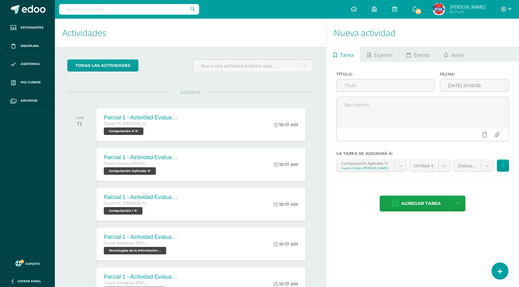
scroll to position [496, 0]
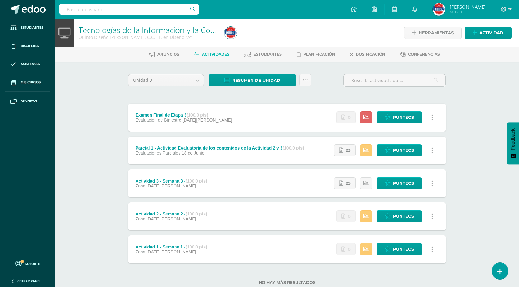
drag, startPoint x: 406, startPoint y: 119, endPoint x: 455, endPoint y: 102, distance: 52.1
click at [455, 102] on div "Unidad 3 Unidad 1 Unidad 2 Unidad 3 Resumen de unidad Descargar como HTML Desca…" at bounding box center [287, 184] width 343 height 244
click at [431, 116] on icon at bounding box center [432, 117] width 2 height 7
click at [447, 96] on div "Unidad 3 Unidad 1 Unidad 2 Unidad 3 Resumen de unidad Descargar como HTML Desca…" at bounding box center [286, 183] width 323 height 219
click at [79, 115] on div "Tecnologías de la Información y la Comunicación Quinto Diseño Bach. C.C.L.L. en…" at bounding box center [287, 162] width 464 height 287
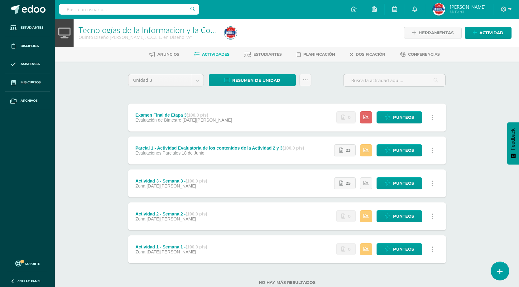
click at [500, 271] on icon at bounding box center [500, 271] width 6 height 7
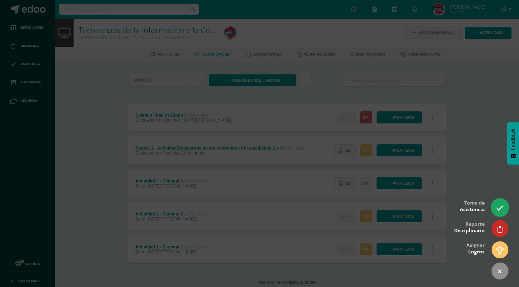
click at [505, 212] on link at bounding box center [499, 208] width 18 height 18
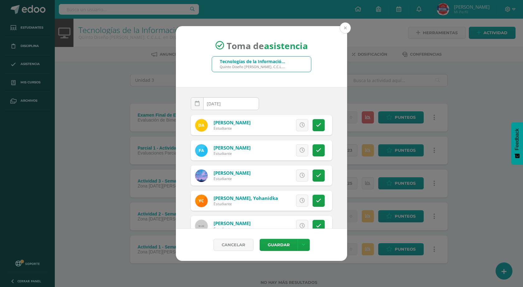
click at [346, 29] on button at bounding box center [345, 27] width 11 height 11
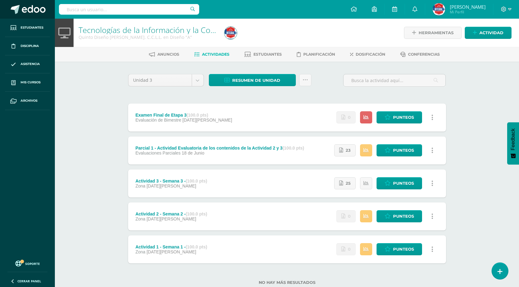
click at [13, 12] on span at bounding box center [15, 9] width 9 height 9
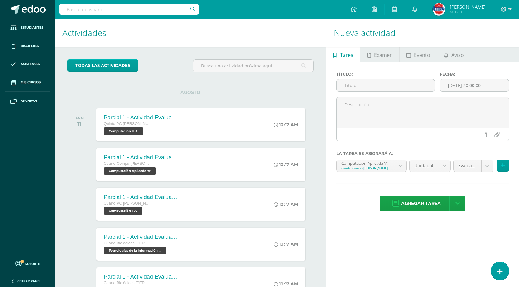
click at [494, 273] on link at bounding box center [499, 271] width 18 height 18
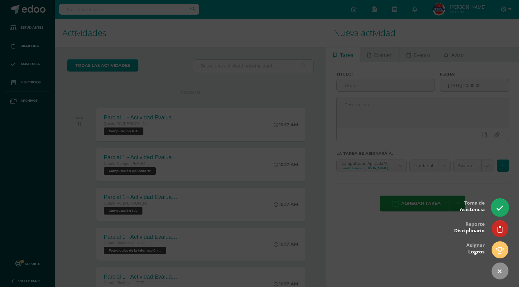
click at [500, 212] on link at bounding box center [499, 208] width 18 height 18
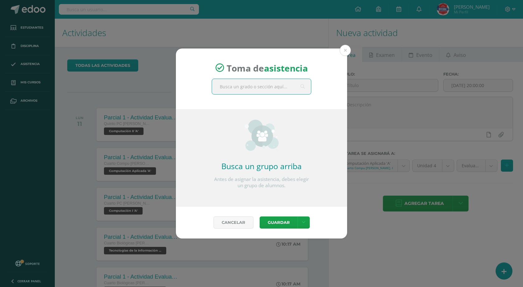
click at [242, 84] on input "text" at bounding box center [261, 86] width 99 height 15
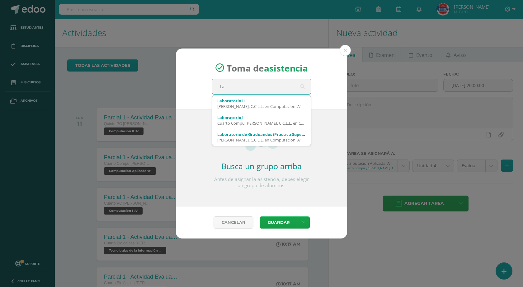
type input "L"
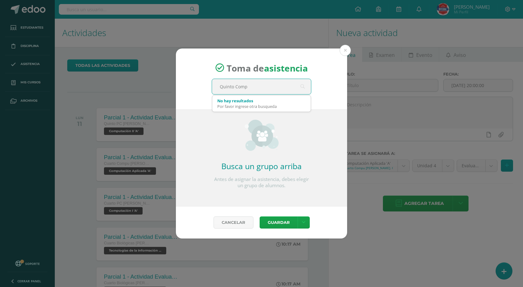
type input "[PERSON_NAME]"
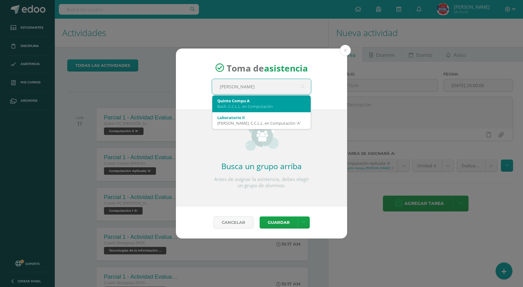
click at [244, 101] on div "Quinto Compu A" at bounding box center [261, 101] width 88 height 6
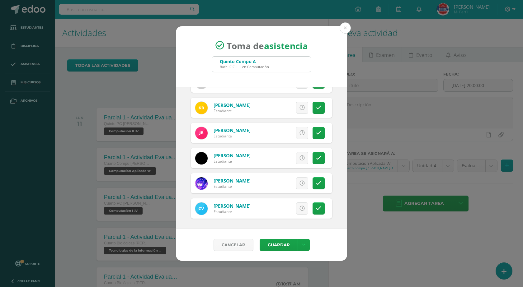
scroll to position [339, 0]
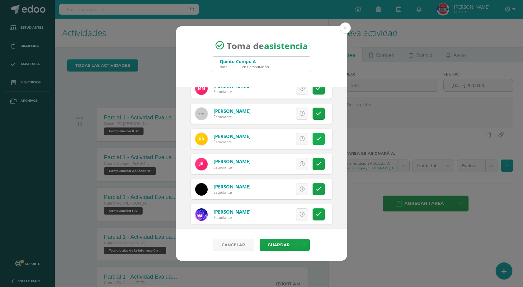
click at [316, 139] on icon at bounding box center [318, 138] width 5 height 5
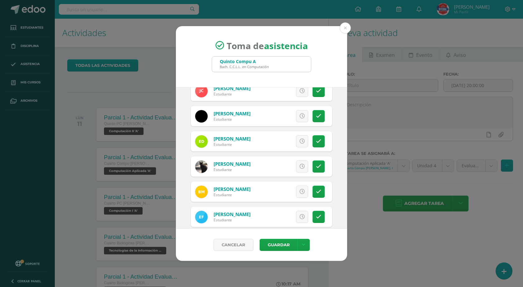
scroll to position [93, 0]
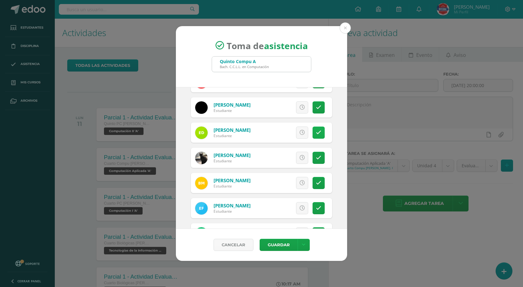
drag, startPoint x: 315, startPoint y: 127, endPoint x: 315, endPoint y: 136, distance: 9.3
click at [315, 128] on link at bounding box center [319, 133] width 12 height 12
click at [316, 155] on link at bounding box center [319, 158] width 12 height 12
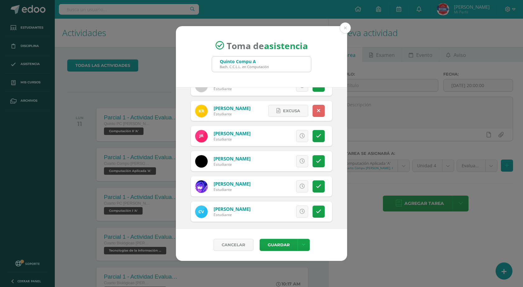
scroll to position [371, 0]
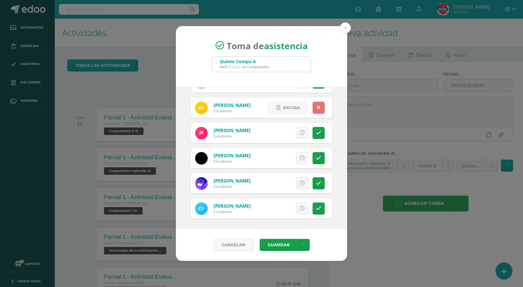
click at [317, 108] on icon at bounding box center [318, 107] width 3 height 5
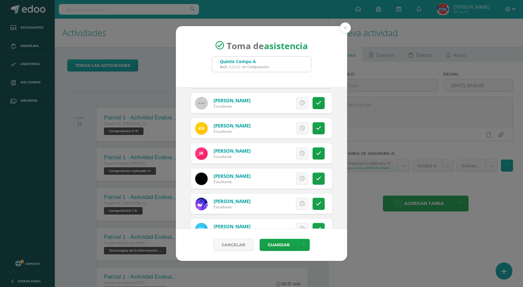
scroll to position [339, 0]
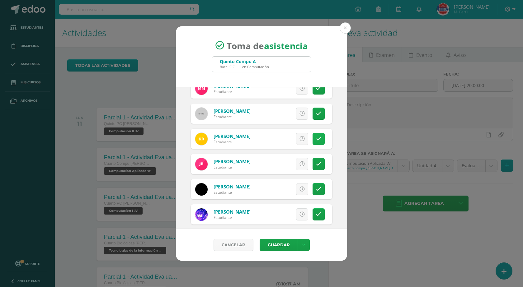
click at [316, 140] on icon at bounding box center [318, 138] width 5 height 5
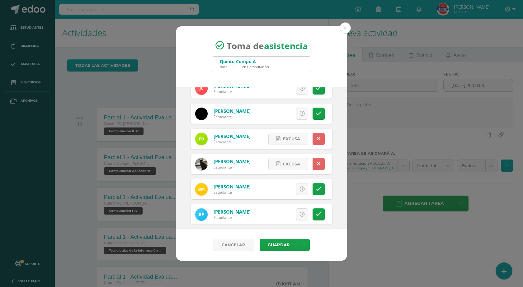
scroll to position [93, 0]
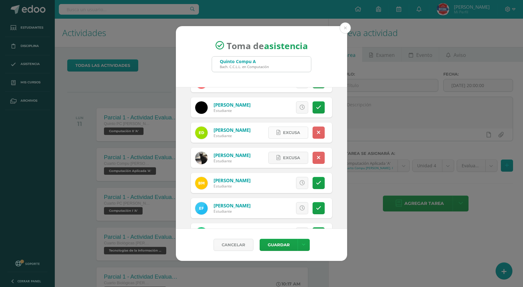
click at [283, 131] on span "Excusa" at bounding box center [291, 133] width 17 height 12
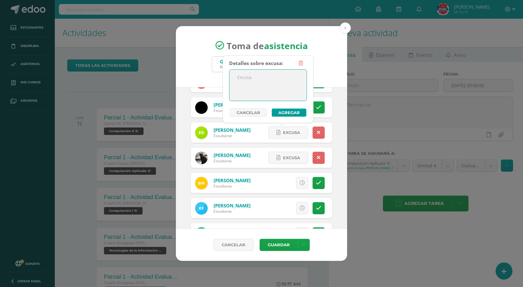
click at [255, 88] on textarea at bounding box center [268, 85] width 77 height 31
drag, startPoint x: 302, startPoint y: 78, endPoint x: 223, endPoint y: 74, distance: 79.5
click at [223, 74] on div "Detalles sobre excusa: Ausencia por enfermedad Añadir excusa a todas las inasis…" at bounding box center [268, 89] width 91 height 68
type textarea "Ausencia por enfermedad"
click at [286, 113] on button "Agregar" at bounding box center [289, 113] width 35 height 8
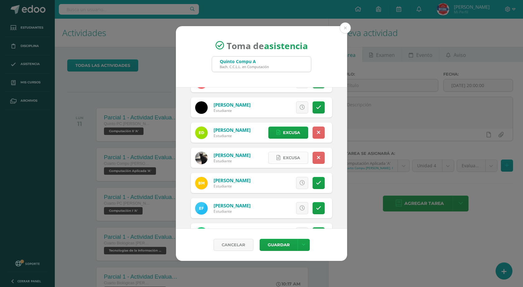
click at [289, 158] on span "Excusa" at bounding box center [291, 158] width 17 height 12
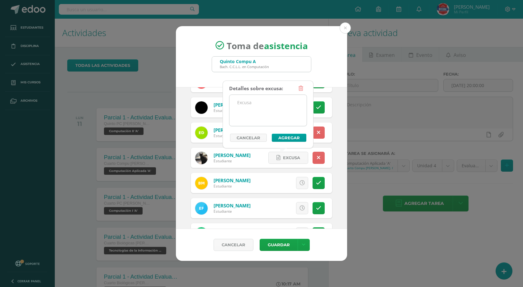
click at [268, 111] on textarea at bounding box center [268, 110] width 77 height 31
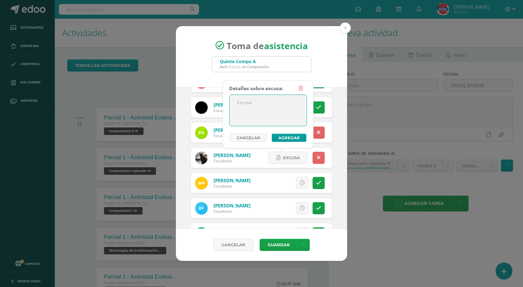
paste textarea "Ausencia por enfermedad"
type textarea "Ausencia por enfermedad"
click at [277, 135] on button "Agregar" at bounding box center [289, 138] width 35 height 8
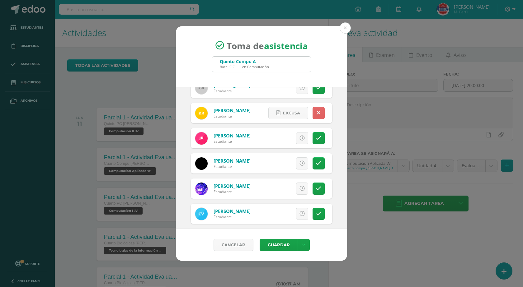
scroll to position [371, 0]
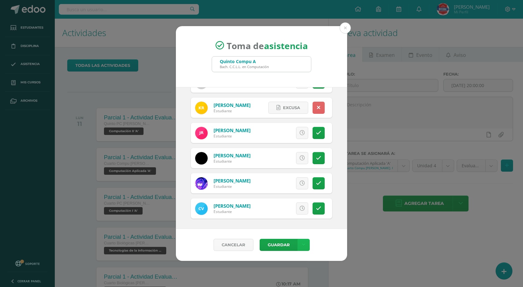
click at [306, 243] on link at bounding box center [304, 245] width 12 height 12
click at [290, 225] on link "Guardar sin notificar inasistencias" at bounding box center [291, 221] width 69 height 15
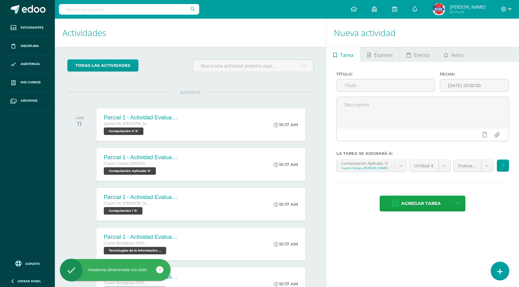
click at [505, 274] on link at bounding box center [499, 271] width 18 height 18
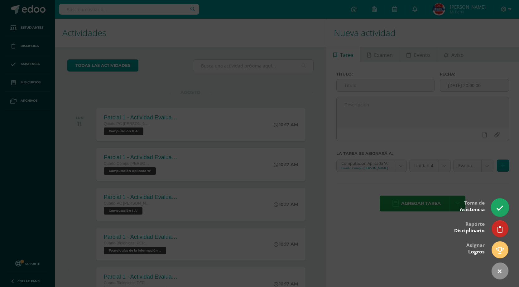
click at [500, 206] on icon at bounding box center [499, 208] width 7 height 7
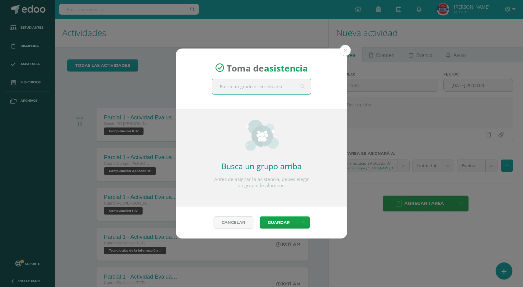
click at [274, 88] on input "text" at bounding box center [261, 86] width 99 height 15
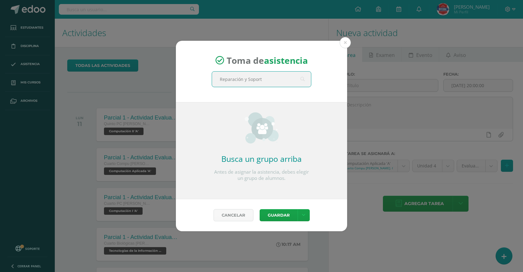
type input "Reparación y Soporte"
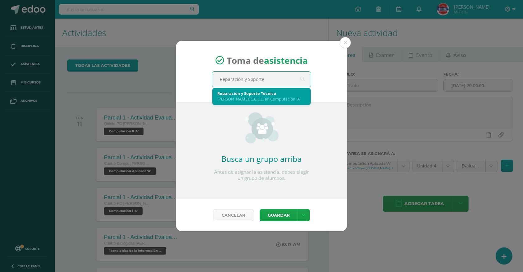
click at [269, 95] on div "Reparación y Soporte Técnico" at bounding box center [261, 94] width 88 height 6
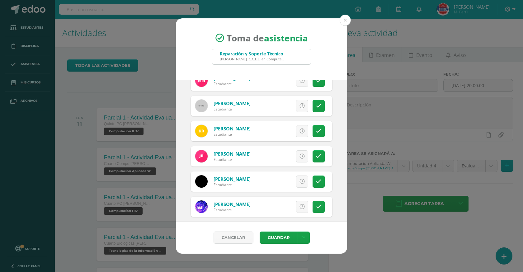
scroll to position [339, 0]
click at [313, 126] on link at bounding box center [319, 131] width 12 height 12
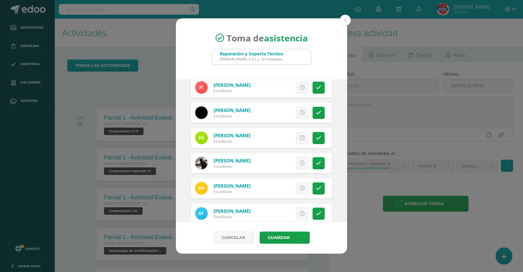
scroll to position [90, 0]
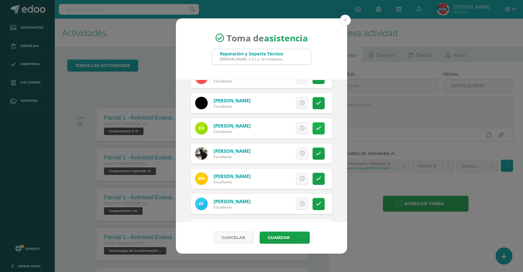
click at [316, 130] on icon at bounding box center [318, 128] width 5 height 5
click at [316, 154] on icon at bounding box center [318, 153] width 5 height 5
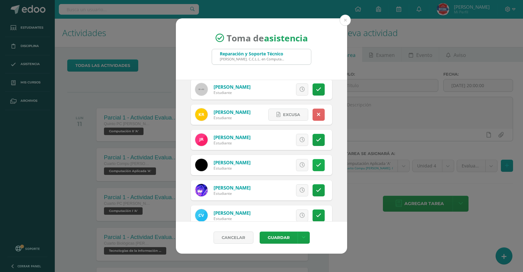
scroll to position [371, 0]
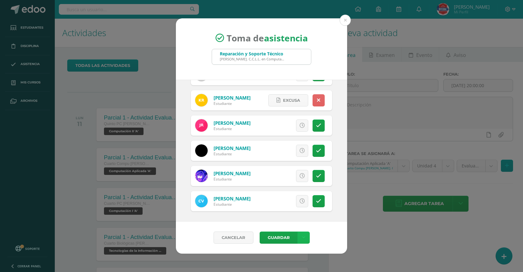
click at [305, 233] on link at bounding box center [304, 238] width 12 height 12
click at [299, 218] on link "Guardar sin notificar inasistencias" at bounding box center [291, 214] width 69 height 15
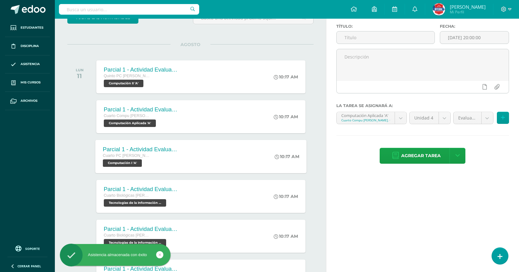
scroll to position [108, 0]
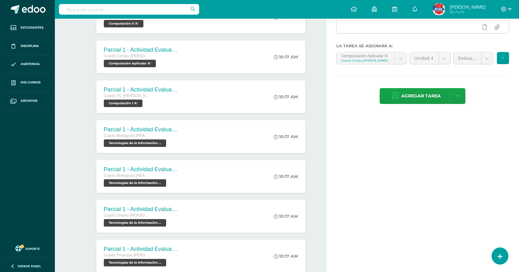
click at [314, 125] on div "todas las Actividades No tienes actividades Échale un vistazo a los demás perío…" at bounding box center [190, 225] width 271 height 572
click at [492, 257] on link at bounding box center [499, 256] width 18 height 18
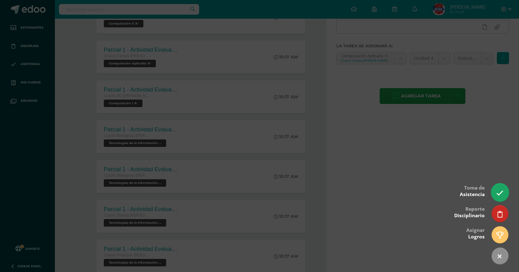
click at [502, 195] on icon at bounding box center [499, 193] width 7 height 7
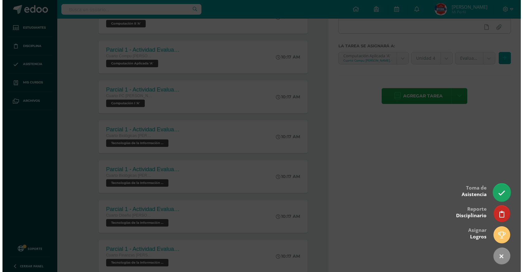
scroll to position [0, 0]
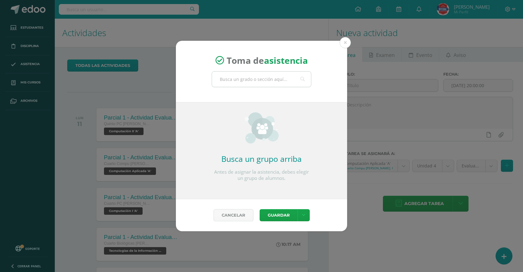
click at [243, 78] on input "text" at bounding box center [261, 79] width 99 height 15
type input "[PERSON_NAME]"
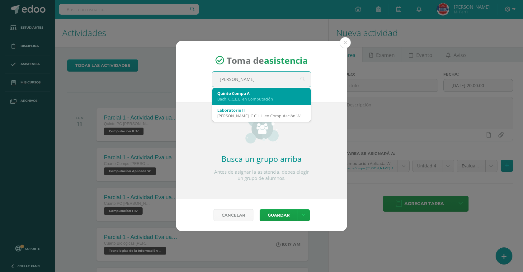
click at [250, 100] on div "Bach. C.C.L.L. en Computación" at bounding box center [261, 99] width 88 height 6
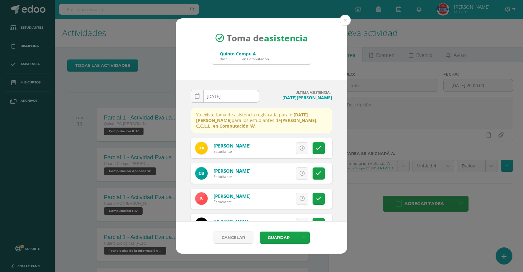
click at [238, 95] on input "[DATE]" at bounding box center [225, 96] width 68 height 12
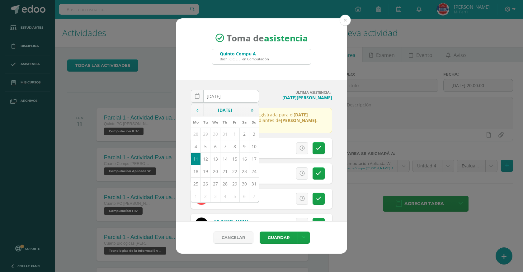
click at [197, 109] on icon at bounding box center [198, 110] width 2 height 4
click at [196, 145] on td "2" at bounding box center [196, 146] width 10 height 12
click at [262, 91] on div "ULTIMA ASISTENCIA: Lunes, 11 de agosto" at bounding box center [298, 99] width 73 height 18
click at [230, 93] on div "2025-06-02 June, 2025 Mo Tu We Th Fr Sa Su 26 27 28 29 30 31 1 2 3 4 5 6 7 8 9 …" at bounding box center [225, 99] width 68 height 18
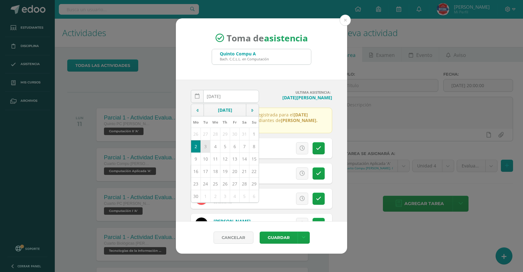
click at [203, 148] on td "3" at bounding box center [206, 146] width 10 height 12
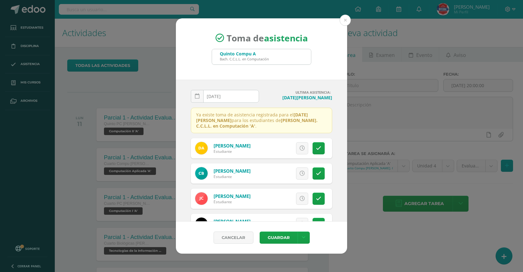
click at [275, 97] on h4 "[DATE][PERSON_NAME]" at bounding box center [298, 98] width 68 height 6
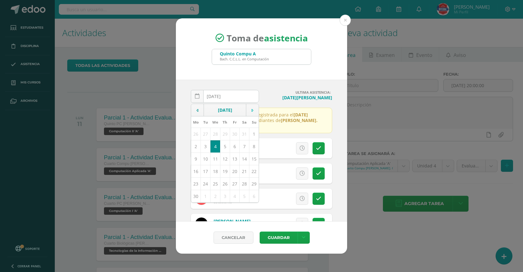
click at [250, 98] on div "2025-06-04 June, 2025 Mo Tu We Th Fr Sa Su 26 27 28 29 30 31 1 2 3 4 5 6 7 8 9 …" at bounding box center [225, 99] width 68 height 18
click at [277, 98] on h4 "[DATE][PERSON_NAME]" at bounding box center [298, 98] width 68 height 6
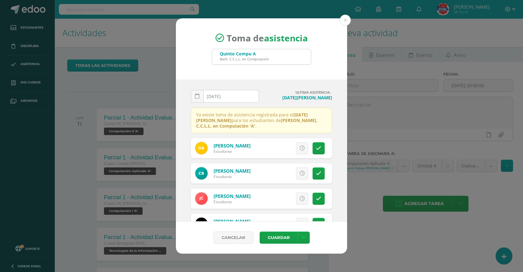
click at [242, 100] on div "2025-06-04 June, 2025 Mo Tu We Th Fr Sa Su 26 27 28 29 30 31 1 2 3 4 5 6 7 8 9 …" at bounding box center [225, 99] width 68 height 18
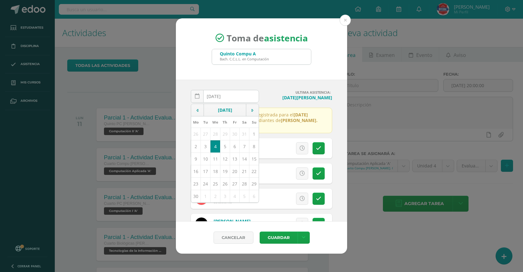
type input "2025-06-05"
click at [272, 95] on h4 "[DATE][PERSON_NAME]" at bounding box center [298, 98] width 68 height 6
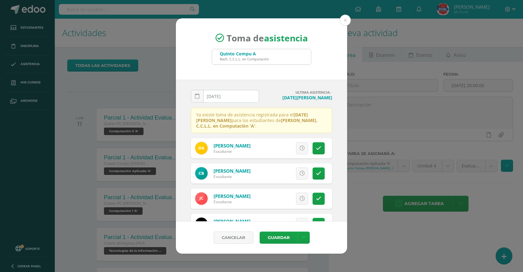
click at [258, 97] on div "2025-06-05 June, 2025 Mo Tu We Th Fr Sa Su 26 27 28 29 30 31 1 2 3 4 5 6 7 8 9 …" at bounding box center [224, 99] width 73 height 18
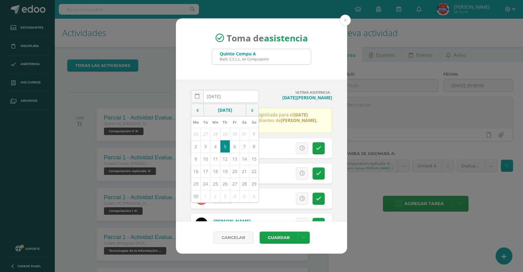
click at [246, 98] on div "2025-06-05 June, 2025 Mo Tu We Th Fr Sa Su 26 27 28 29 30 31 1 2 3 4 5 6 7 8 9 …" at bounding box center [225, 99] width 68 height 18
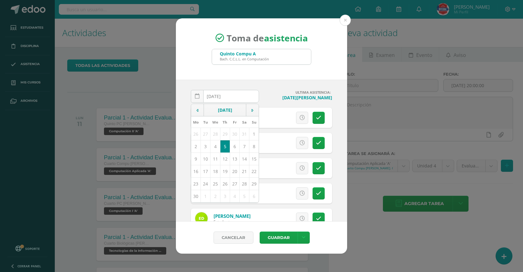
click at [276, 94] on h4 "ULTIMA ASISTENCIA:" at bounding box center [298, 92] width 68 height 5
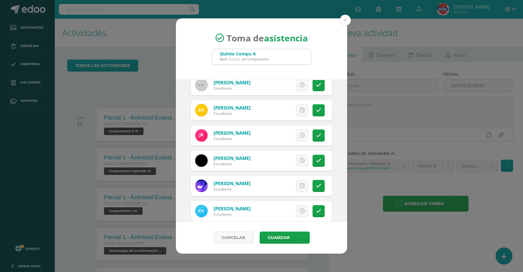
scroll to position [371, 0]
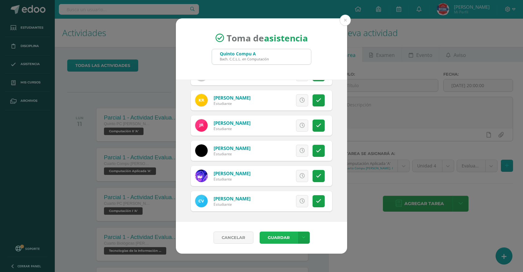
click at [282, 235] on button "Guardar" at bounding box center [279, 238] width 38 height 12
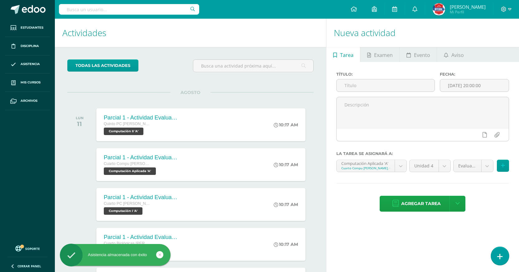
click at [501, 250] on link at bounding box center [499, 256] width 18 height 18
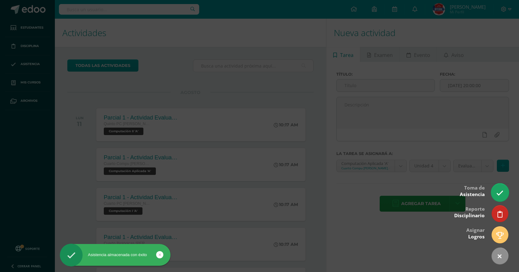
click at [493, 189] on link at bounding box center [499, 192] width 18 height 18
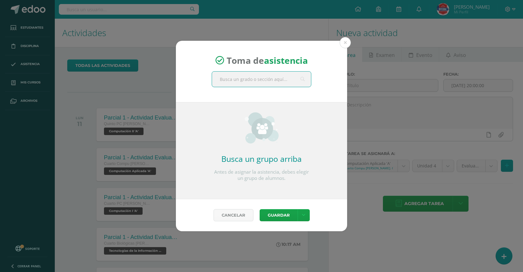
click at [265, 81] on input "text" at bounding box center [261, 79] width 99 height 15
type input "[PERSON_NAME]"
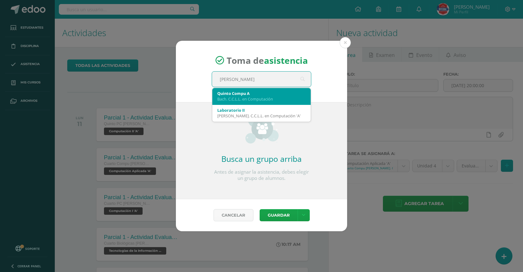
click at [249, 99] on div "Bach. C.C.L.L. en Computación" at bounding box center [261, 99] width 88 height 6
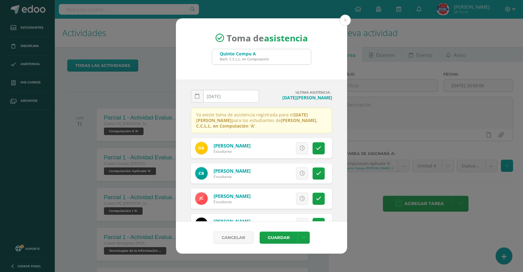
click at [249, 95] on input "[DATE]" at bounding box center [225, 96] width 68 height 12
click at [277, 80] on div "2025-08-11 August, 2025 Mo Tu We Th Fr Sa Su 28 29 30 31 1 2 3 4 5 6 7 8 9 10 1…" at bounding box center [261, 151] width 171 height 142
click at [239, 95] on div "2025-08-11 August, 2025 Mo Tu We Th Fr Sa Su 28 29 30 31 1 2 3 4 5 6 7 8 9 10 1…" at bounding box center [225, 99] width 68 height 18
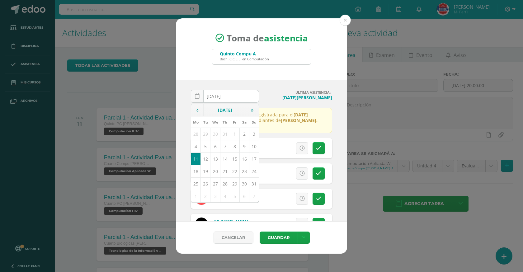
click at [268, 67] on div "Toma de asistencia Quinto Compu A Bach. C.C.L.L. en Computación Quinto Compu" at bounding box center [261, 48] width 171 height 61
click at [236, 97] on div "2025-06-09 June, 2025 Mo Tu We Th Fr Sa Su 26 27 28 29 30 31 1 2 3 4 5 6 7 8 9 …" at bounding box center [225, 99] width 68 height 18
click at [266, 85] on div "2025-06-09 June, 2025 Mo Tu We Th Fr Sa Su 26 27 28 29 30 31 1 2 3 4 5 6 7 8 9 …" at bounding box center [261, 151] width 171 height 142
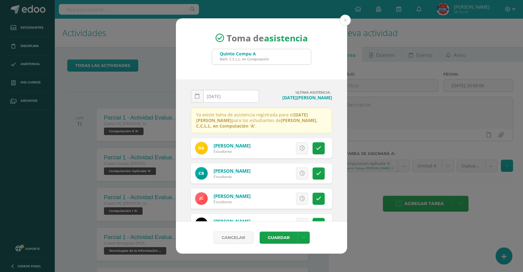
click at [243, 95] on div "2025-06-09 June, 2025 Mo Tu We Th Fr Sa Su 26 27 28 29 30 31 1 2 3 4 5 6 7 8 9 …" at bounding box center [225, 99] width 68 height 18
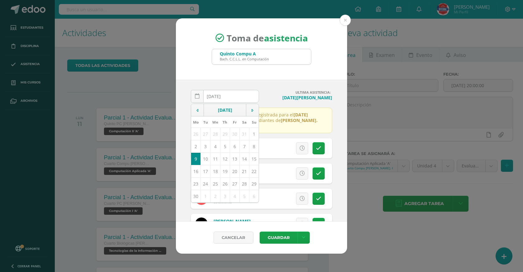
type input "2025-06-10"
click at [294, 83] on div "2025-06-10 June, 2025 Mo Tu We Th Fr Sa Su 26 27 28 29 30 31 1 2 3 4 5 6 7 8 9 …" at bounding box center [261, 151] width 171 height 142
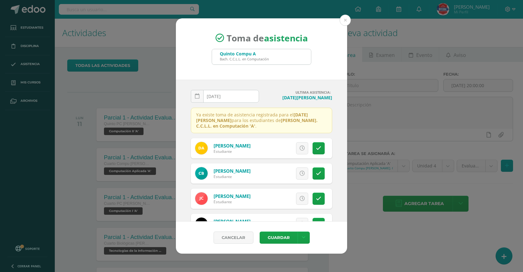
click at [237, 93] on input "2025-06-10" at bounding box center [225, 96] width 68 height 12
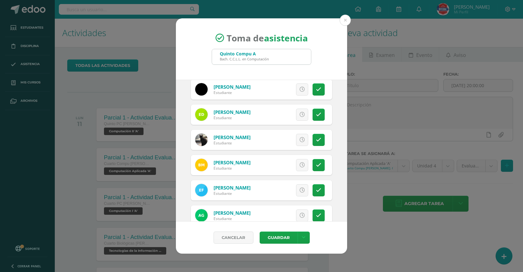
scroll to position [125, 0]
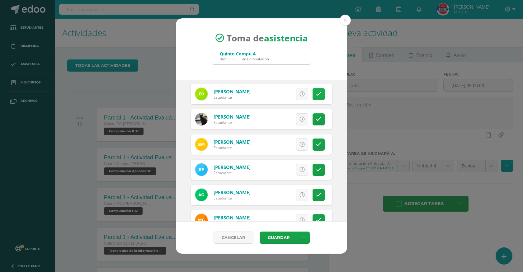
click at [313, 97] on link at bounding box center [319, 94] width 12 height 12
click at [317, 145] on link at bounding box center [319, 145] width 12 height 12
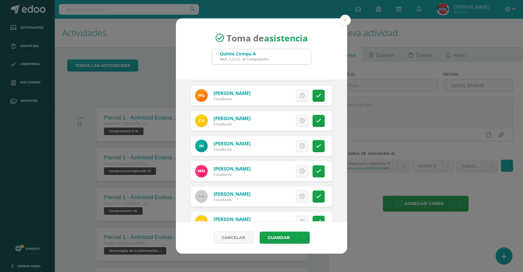
scroll to position [371, 0]
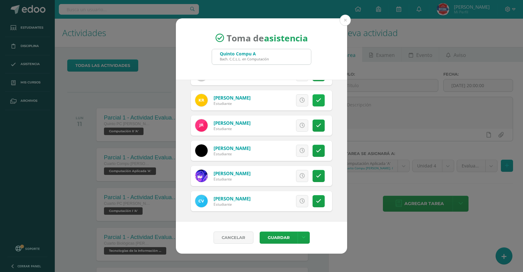
click at [316, 100] on icon at bounding box center [318, 100] width 5 height 5
click at [307, 238] on link at bounding box center [304, 238] width 12 height 12
click at [287, 215] on link "Guardar sin notificar inasistencias" at bounding box center [291, 214] width 69 height 15
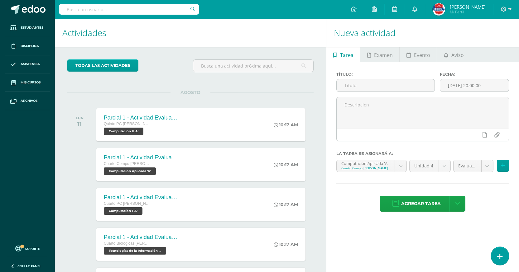
click at [496, 258] on link at bounding box center [499, 256] width 18 height 18
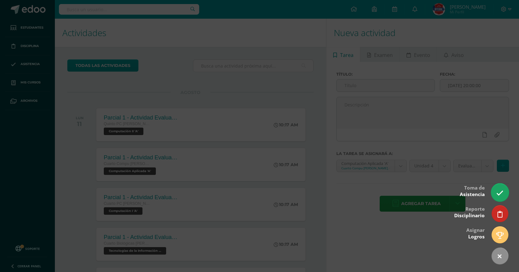
click at [501, 190] on icon at bounding box center [499, 193] width 7 height 7
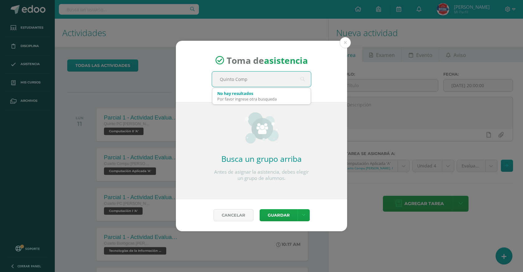
type input "[PERSON_NAME]"
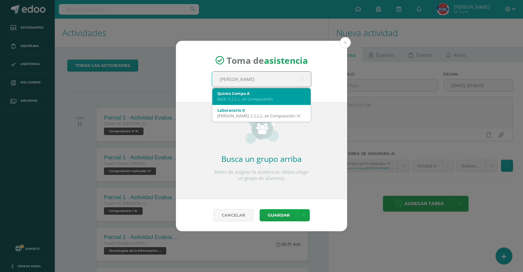
click at [262, 100] on div "Bach. C.C.L.L. en Computación" at bounding box center [261, 99] width 88 height 6
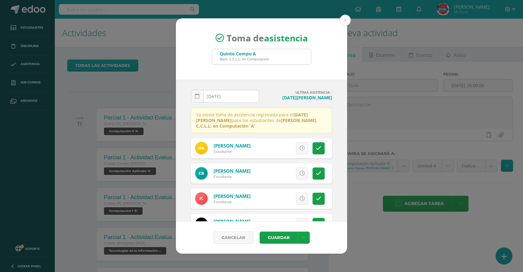
click at [230, 97] on input "[DATE]" at bounding box center [225, 96] width 68 height 12
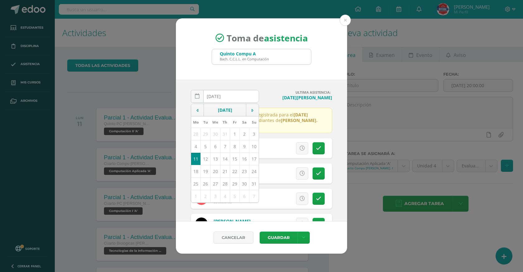
type input "[DATE]"
click at [277, 93] on h4 "ULTIMA ASISTENCIA:" at bounding box center [298, 92] width 68 height 5
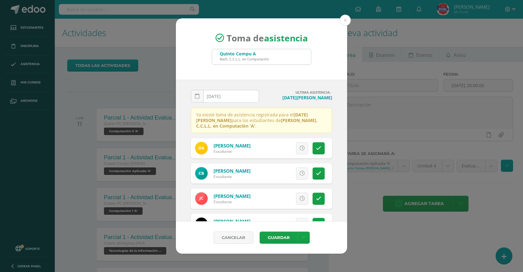
click at [277, 92] on h4 "ULTIMA ASISTENCIA:" at bounding box center [298, 92] width 68 height 5
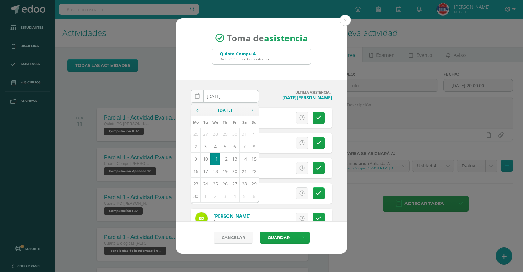
drag, startPoint x: 241, startPoint y: 96, endPoint x: 199, endPoint y: 93, distance: 42.2
click at [199, 93] on div "[DATE]" at bounding box center [225, 96] width 68 height 13
click at [268, 82] on div "[DATE] June, 2025 Mo Tu We Th Fr Sa Su 26 27 28 29 30 31 1 2 3 4 5 6 7 8 9 10 1…" at bounding box center [261, 151] width 171 height 142
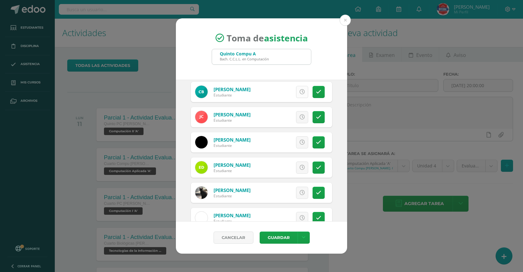
scroll to position [31, 0]
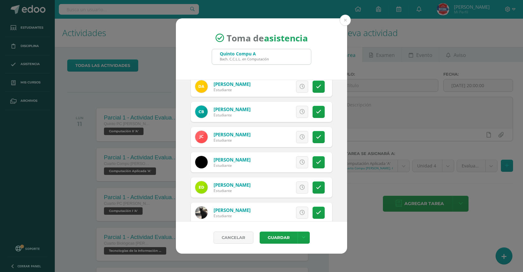
click at [307, 190] on div "Excusa Detalles sobre excusa: Añadir excusa a todas las inasistencias del día C…" at bounding box center [288, 188] width 90 height 20
click at [316, 187] on icon at bounding box center [318, 187] width 5 height 5
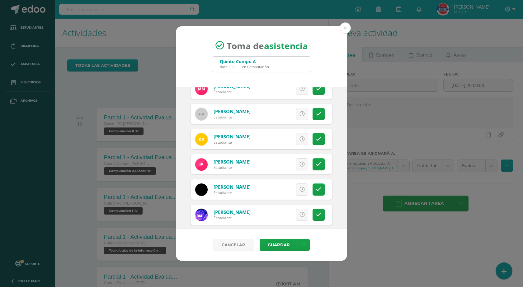
scroll to position [371, 0]
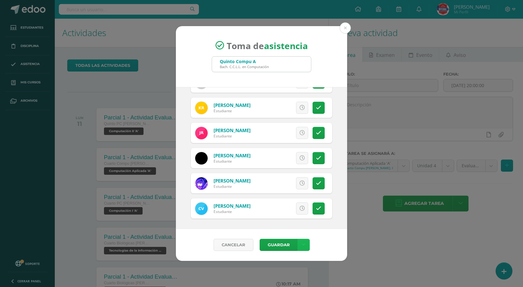
click at [306, 245] on link at bounding box center [304, 245] width 12 height 12
click at [294, 219] on link "Guardar sin notificar inasistencias" at bounding box center [291, 221] width 69 height 15
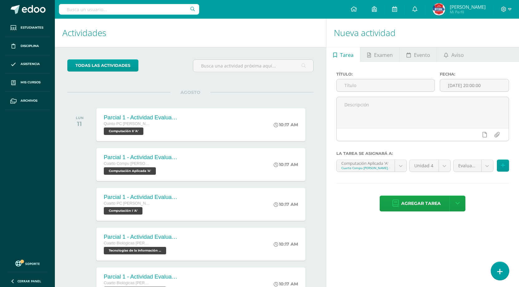
click at [497, 265] on link at bounding box center [499, 271] width 18 height 18
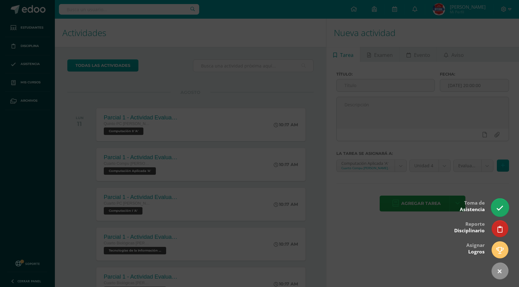
click at [503, 207] on icon at bounding box center [499, 208] width 7 height 7
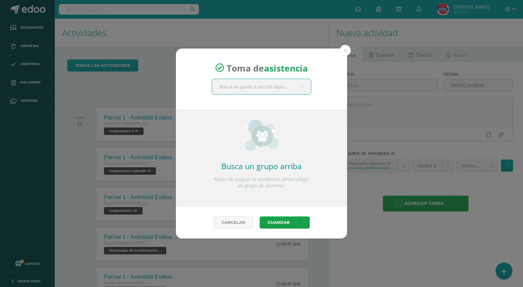
click at [275, 86] on input "text" at bounding box center [261, 86] width 99 height 15
type input "[PERSON_NAME]"
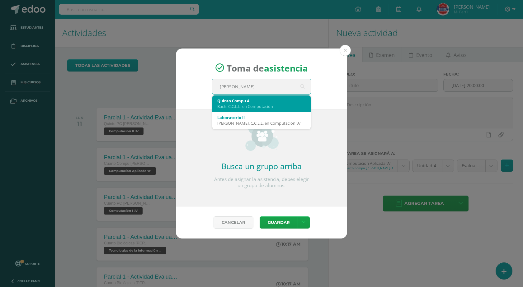
click at [234, 105] on div "Bach. C.C.L.L. en Computación" at bounding box center [261, 107] width 88 height 6
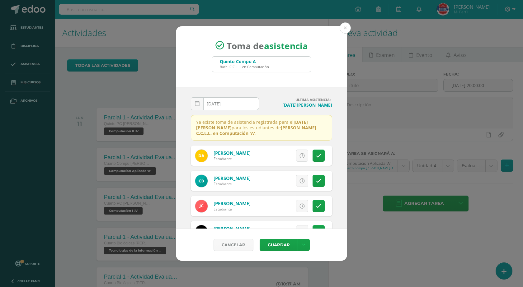
click at [233, 107] on input "[DATE]" at bounding box center [225, 104] width 68 height 12
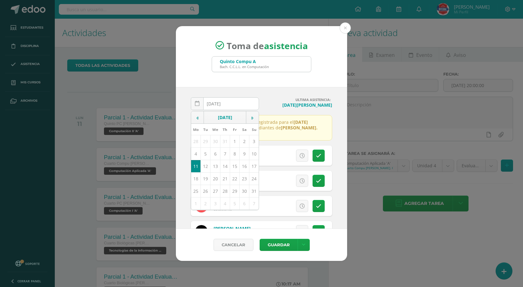
click at [248, 82] on div "Toma de asistencia Quinto Compu [PERSON_NAME]. C.C.L.L. en Computación Quinto C…" at bounding box center [261, 56] width 171 height 61
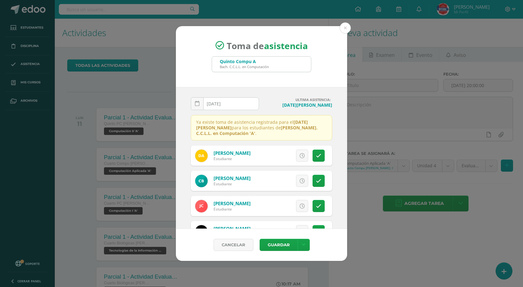
click at [258, 97] on div "2025-06-12 August, 2025 Mo Tu We Th Fr Sa Su 28 29 30 31 1 2 3 4 5 6 7 8 9 10 1…" at bounding box center [224, 106] width 73 height 18
click at [231, 102] on div "2025-06-12 August, 2025 Mo Tu We Th Fr Sa Su 28 29 30 31 1 2 3 4 5 6 7 8 9 10 1…" at bounding box center [225, 106] width 68 height 18
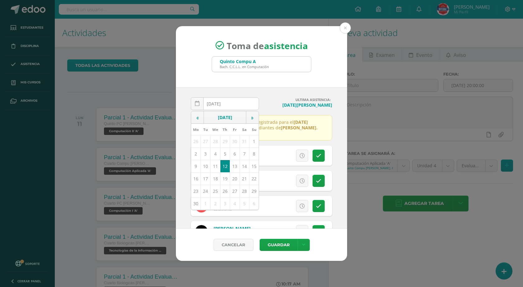
click at [286, 91] on div "2025-06-12 June, 2025 Mo Tu We Th Fr Sa Su 26 27 28 29 30 31 1 2 3 4 5 6 7 8 9 …" at bounding box center [261, 158] width 171 height 142
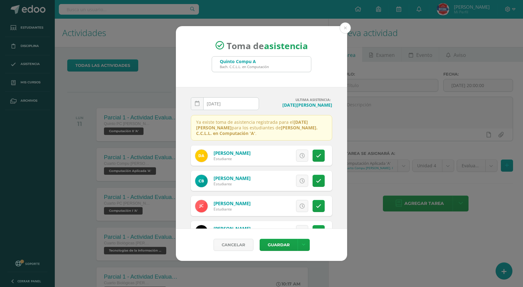
click at [232, 102] on input "2025-06-12" at bounding box center [225, 104] width 68 height 12
type input "2025-06-16"
click at [271, 104] on h4 "[DATE][PERSON_NAME]" at bounding box center [298, 105] width 68 height 6
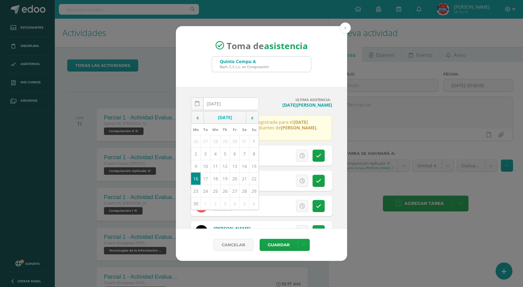
click at [233, 102] on div "2025-06-16 June, 2025 Mo Tu We Th Fr Sa Su 26 27 28 29 30 31 1 2 3 4 5 6 7 8 9 …" at bounding box center [225, 106] width 68 height 18
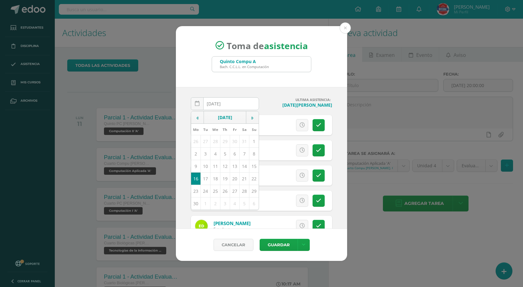
click at [272, 108] on h4 "[DATE][PERSON_NAME]" at bounding box center [298, 105] width 68 height 6
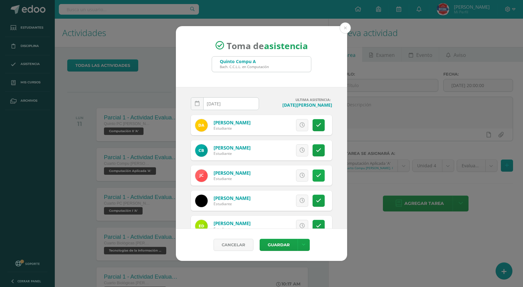
click at [316, 174] on icon at bounding box center [318, 175] width 5 height 5
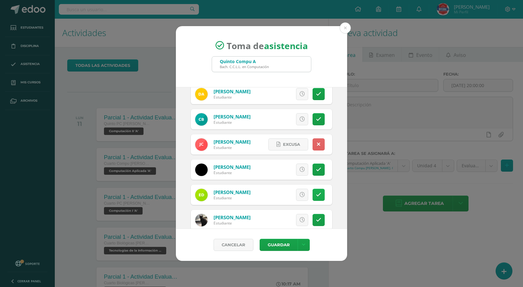
click at [319, 196] on link at bounding box center [319, 195] width 12 height 12
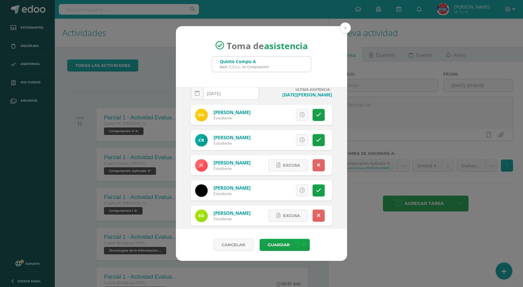
scroll to position [0, 0]
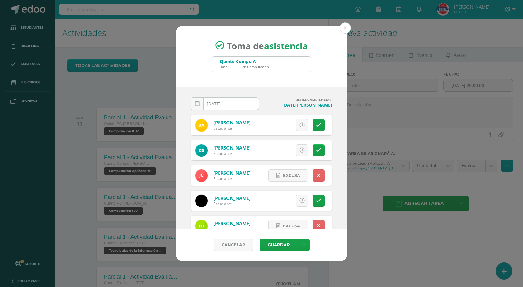
click at [234, 107] on div "2025-06-16 June, 2025 Mo Tu We Th Fr Sa Su 26 27 28 29 30 31 1 2 3 4 5 6 7 8 9 …" at bounding box center [225, 106] width 68 height 18
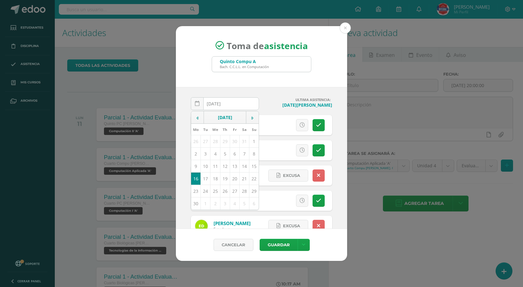
click at [275, 90] on div "2025-06-16 June, 2025 Mo Tu We Th Fr Sa Su 26 27 28 29 30 31 1 2 3 4 5 6 7 8 9 …" at bounding box center [261, 158] width 171 height 142
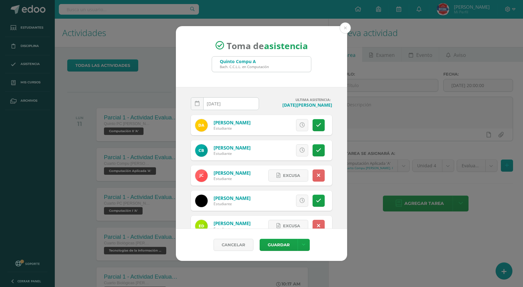
click at [273, 88] on div "2025-06-16 June, 2025 Mo Tu We Th Fr Sa Su 26 27 28 29 30 31 1 2 3 4 5 6 7 8 9 …" at bounding box center [261, 158] width 171 height 142
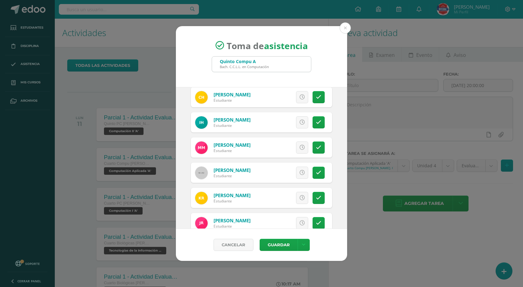
scroll to position [371, 0]
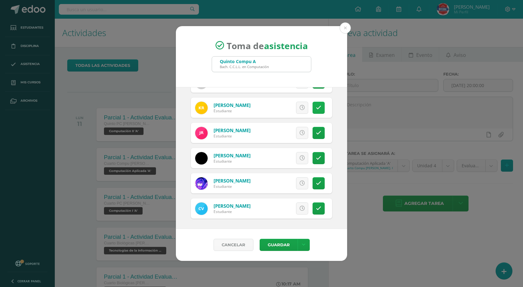
click at [316, 107] on icon at bounding box center [318, 107] width 5 height 5
click at [305, 243] on link at bounding box center [304, 245] width 12 height 12
click at [285, 222] on link "Guardar sin notificar inasistencias" at bounding box center [291, 221] width 69 height 15
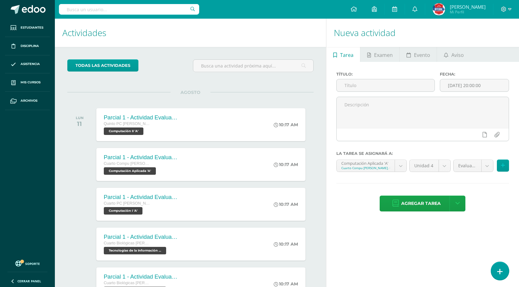
click at [497, 269] on icon at bounding box center [500, 271] width 6 height 7
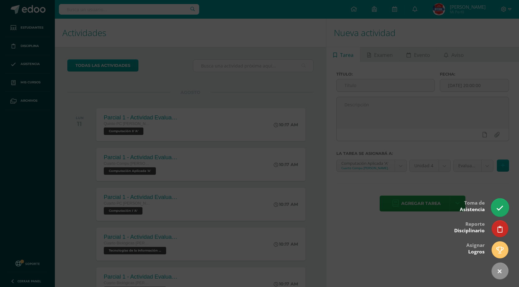
click at [495, 209] on link at bounding box center [499, 208] width 18 height 18
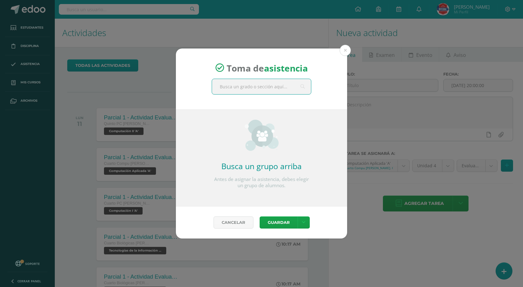
click at [269, 92] on input "text" at bounding box center [261, 86] width 99 height 15
type input "[PERSON_NAME]"
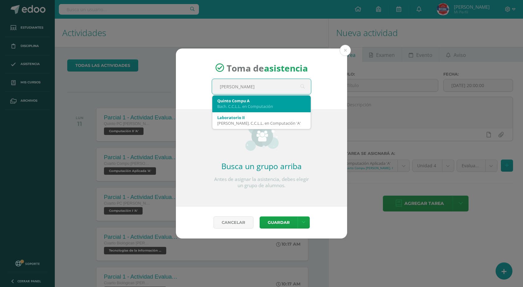
click at [257, 101] on div "Quinto Compu A" at bounding box center [261, 101] width 88 height 6
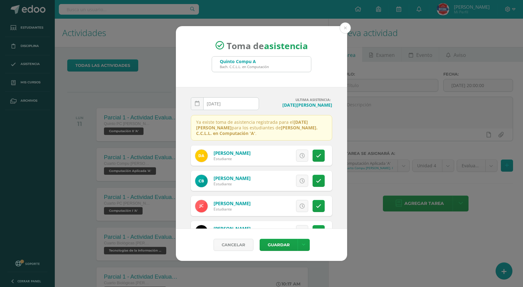
click at [235, 103] on input "[DATE]" at bounding box center [225, 104] width 68 height 12
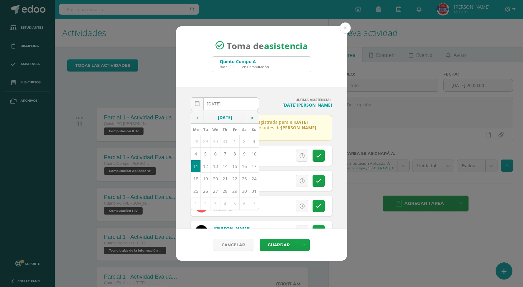
type input "[DATE]"
click at [258, 81] on div "Toma de asistencia Quinto Compu [PERSON_NAME]. C.C.L.L. en Computación Quinto C…" at bounding box center [261, 56] width 171 height 61
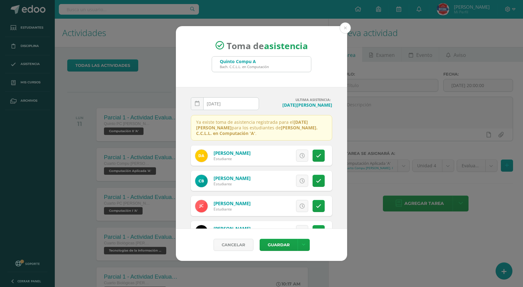
click at [246, 107] on div "2025-06-[DATE] Mo Tu We Th Fr Sa Su 28 29 30 31 1 2 3 4 5 6 7 8 9 10 11 12 13 1…" at bounding box center [225, 106] width 68 height 18
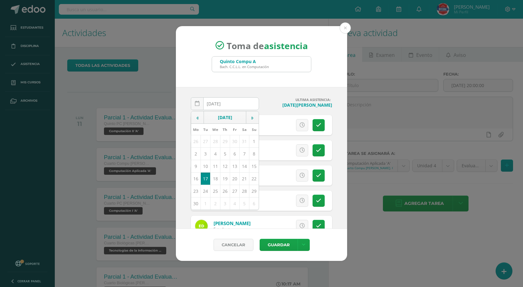
click at [280, 93] on div "[DATE] June, 2025 Mo Tu We Th Fr Sa Su 26 27 28 29 30 31 1 2 3 4 5 6 7 8 9 10 1…" at bounding box center [261, 158] width 171 height 142
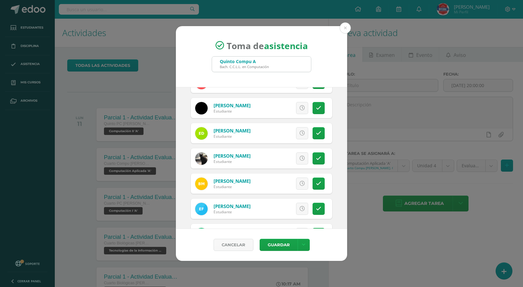
scroll to position [93, 0]
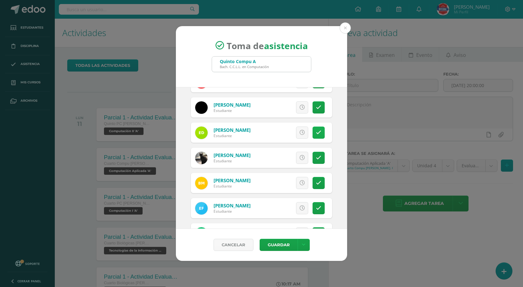
click at [313, 136] on link at bounding box center [319, 133] width 12 height 12
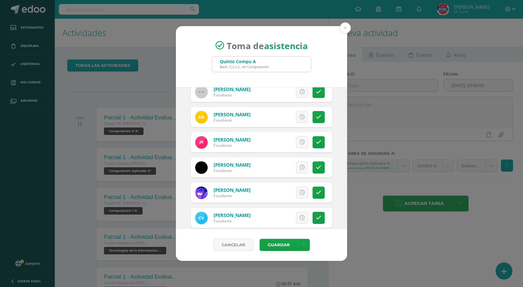
scroll to position [371, 0]
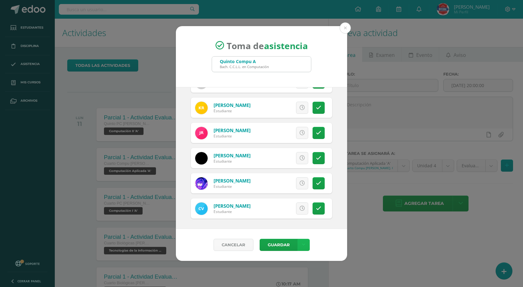
click at [303, 248] on icon at bounding box center [303, 245] width 3 height 5
click at [301, 226] on link "Guardar sin notificar inasistencias" at bounding box center [291, 221] width 69 height 15
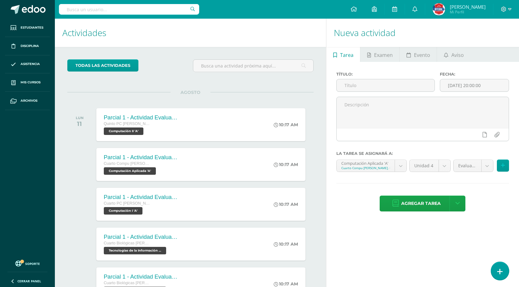
click at [494, 271] on link at bounding box center [499, 271] width 18 height 18
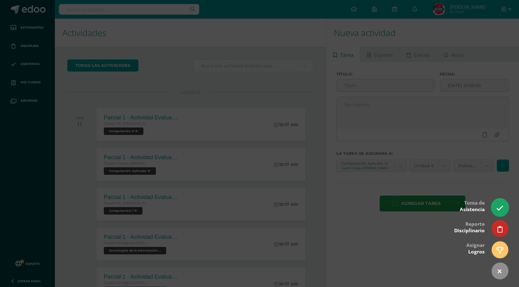
click at [501, 212] on link at bounding box center [499, 208] width 18 height 18
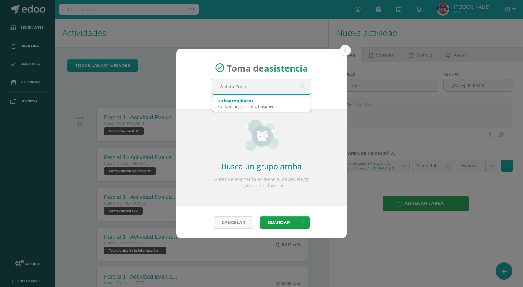
type input "[PERSON_NAME]"
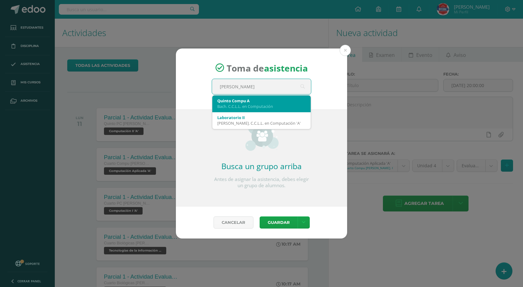
click at [268, 103] on div "Quinto Compu A" at bounding box center [261, 101] width 88 height 6
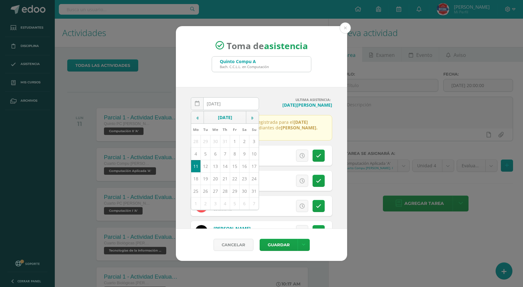
click at [238, 103] on div "[DATE] August, 2025 Mo Tu We Th Fr Sa Su 28 29 30 31 1 2 3 4 5 6 7 8 9 10 11 12…" at bounding box center [225, 106] width 68 height 18
click at [273, 95] on div "[DATE] August, 2025 Mo Tu We Th Fr Sa Su 28 29 30 31 1 2 3 4 5 6 7 8 9 10 11 12…" at bounding box center [261, 158] width 171 height 142
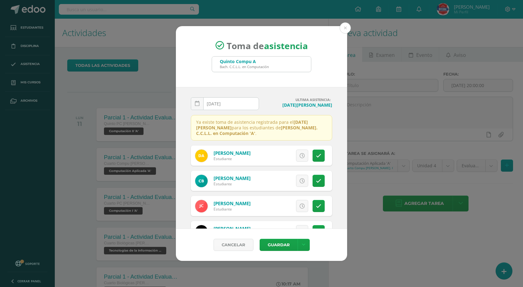
click at [231, 103] on input "[DATE]" at bounding box center [225, 104] width 68 height 12
type input "[DATE]"
click at [309, 83] on div "Toma de asistencia Quinto Compu [PERSON_NAME]. C.C.L.L. en Computación Quinto C…" at bounding box center [261, 56] width 171 height 61
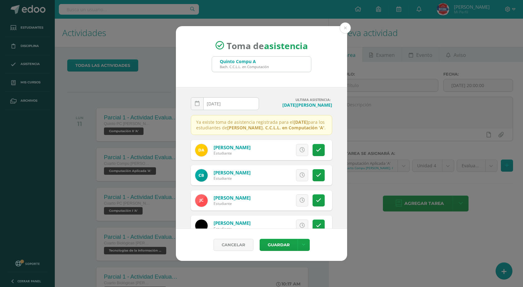
click at [242, 104] on div "[DATE] July, 2025 Mo Tu We Th Fr Sa Su 30 1 2 3 4 5 6 7 8 9 10 11 12 13 14 15 1…" at bounding box center [225, 106] width 68 height 18
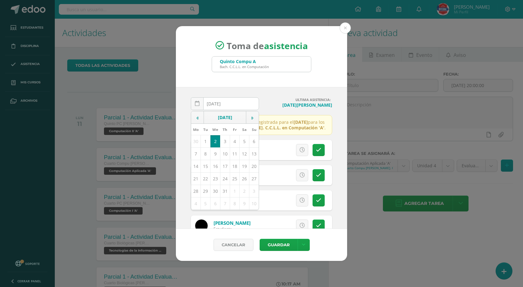
click at [278, 92] on div "[DATE] July, 2025 Mo Tu We Th Fr Sa Su 30 1 2 3 4 5 6 7 8 9 10 11 12 13 14 15 1…" at bounding box center [261, 158] width 171 height 142
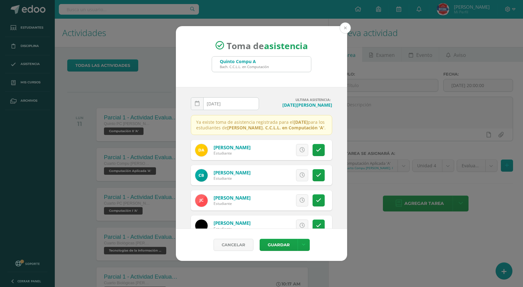
click at [347, 31] on button at bounding box center [345, 27] width 11 height 11
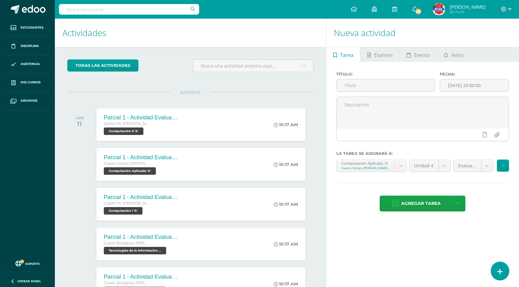
scroll to position [496, 0]
click at [448, 58] on link "Aviso" at bounding box center [453, 54] width 33 height 15
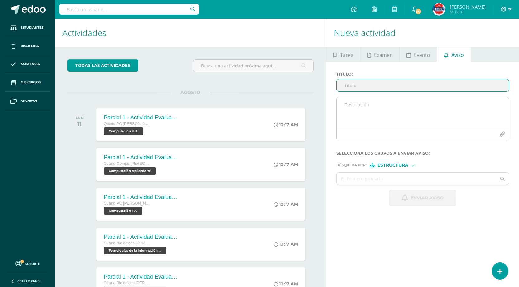
click at [374, 122] on textarea at bounding box center [422, 112] width 172 height 31
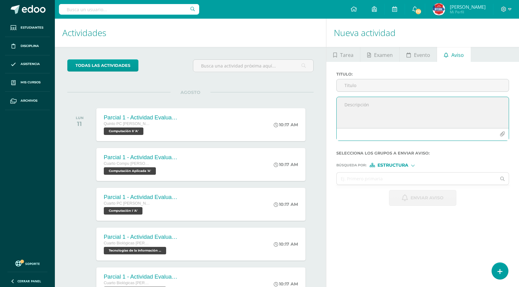
paste textarea "Guías de Actividades de la III Unidad de Producción de Contenidos: https://driv…"
click at [480, 106] on textarea "Guías de Actividades de la III Unidad de Producción de Contenidos: https://driv…" at bounding box center [422, 112] width 172 height 31
click at [480, 105] on textarea "Guías de Actividades de la III Unidad de Producción de Contenidos, Laboratorio …" at bounding box center [422, 112] width 172 height 31
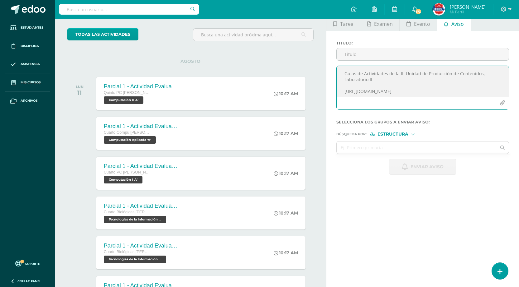
drag, startPoint x: 386, startPoint y: 81, endPoint x: 331, endPoint y: 67, distance: 57.0
click at [331, 67] on div "Titulo : Guías de Actividades de la III Unidad de Producción de Contenidos, Lab…" at bounding box center [422, 108] width 192 height 154
type textarea "Guías de Actividades de la III Unidad de Producción de Contenidos, Laboratorio …"
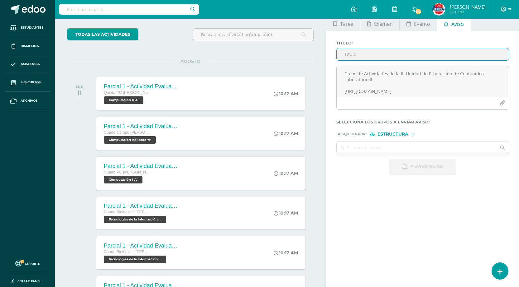
click at [362, 52] on input "Titulo :" at bounding box center [422, 54] width 172 height 12
paste input "Guías de Actividades de la III Unidad de Producción de Contenidos, Laboratorio …"
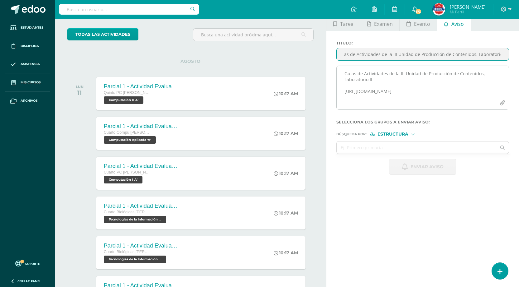
type input "Guías de Actividades de la III Unidad de Producción de Contenidos, Laboratorio …"
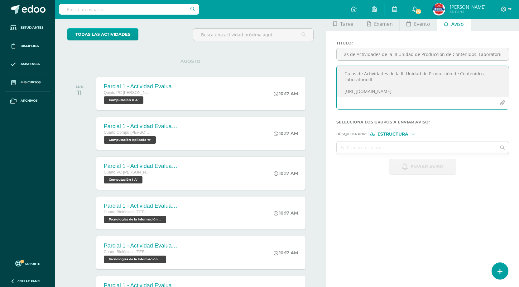
click at [382, 76] on textarea "Guías de Actividades de la III Unidad de Producción de Contenidos, Laboratorio …" at bounding box center [422, 81] width 172 height 31
click at [382, 144] on input "text" at bounding box center [415, 148] width 159 height 12
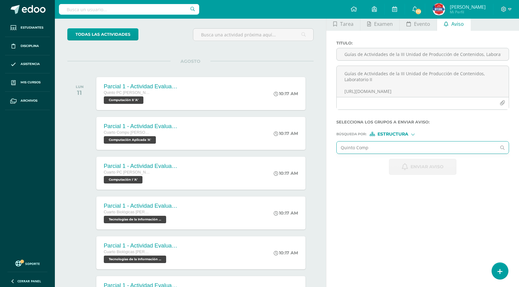
type input "[PERSON_NAME]"
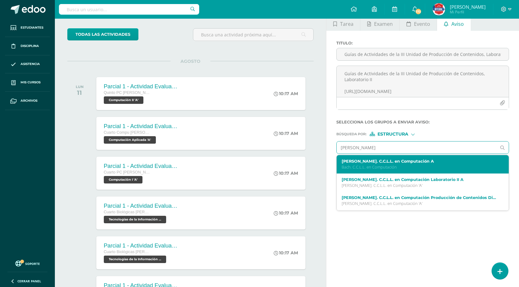
click at [382, 168] on p "Bach. C.C.L.L. en Computación" at bounding box center [418, 167] width 155 height 5
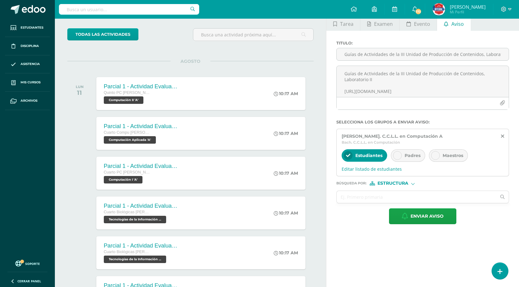
click at [395, 158] on icon at bounding box center [397, 156] width 4 height 4
click at [433, 155] on icon at bounding box center [435, 156] width 4 height 4
drag, startPoint x: 384, startPoint y: 193, endPoint x: 383, endPoint y: 197, distance: 4.4
click at [384, 194] on input "text" at bounding box center [415, 197] width 159 height 12
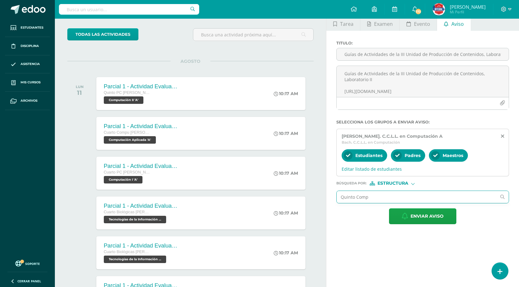
type input "[PERSON_NAME]"
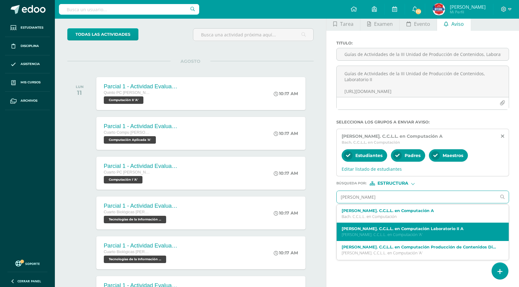
click at [381, 229] on label "Quinto Compu Bach. C.C.L.L. en Computación Laboratorio II A" at bounding box center [418, 229] width 155 height 5
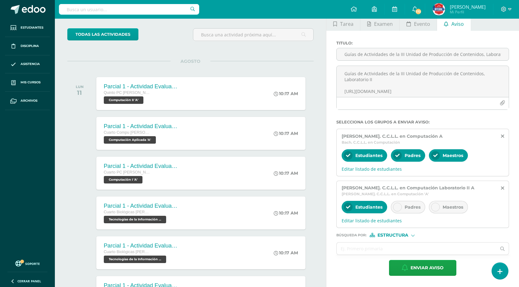
click at [399, 206] on icon at bounding box center [397, 207] width 4 height 4
click at [437, 208] on div at bounding box center [435, 207] width 9 height 9
click at [391, 248] on input "text" at bounding box center [415, 249] width 159 height 12
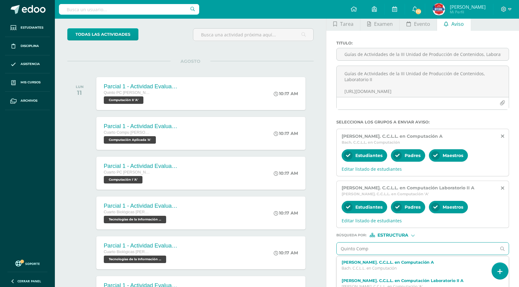
type input "[PERSON_NAME]"
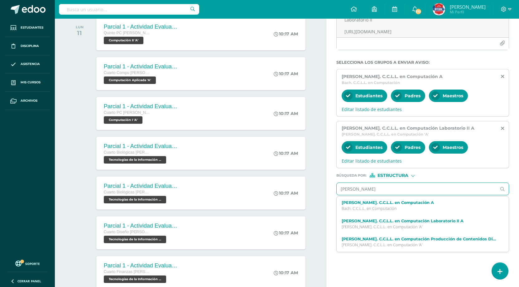
scroll to position [93, 0]
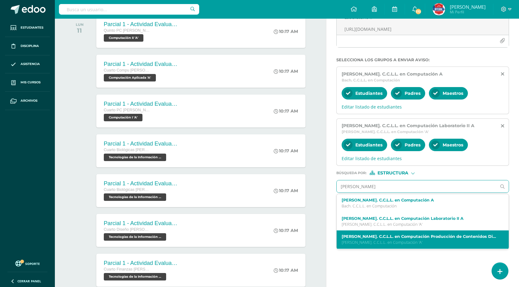
click at [440, 240] on p "[PERSON_NAME]. C.C.L.L. en Computación 'A'" at bounding box center [418, 242] width 155 height 5
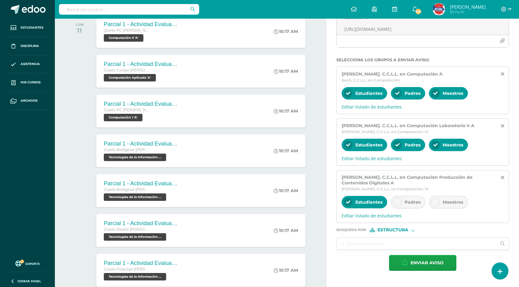
click at [397, 200] on icon at bounding box center [397, 202] width 4 height 4
click at [435, 203] on icon at bounding box center [435, 202] width 4 height 4
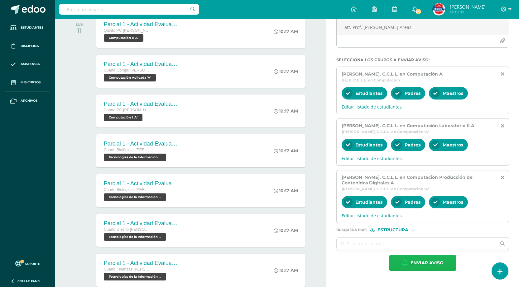
click at [431, 257] on span "Enviar aviso" at bounding box center [426, 263] width 33 height 15
